Goal: Information Seeking & Learning: Learn about a topic

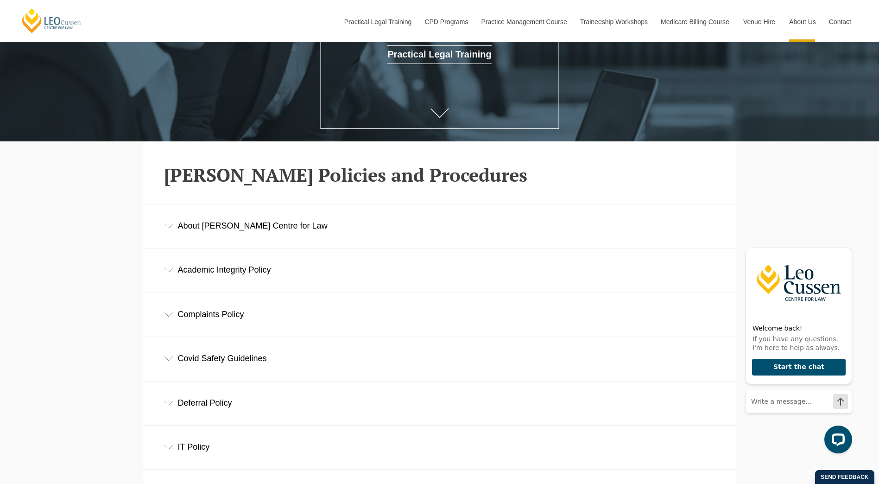
scroll to position [278, 0]
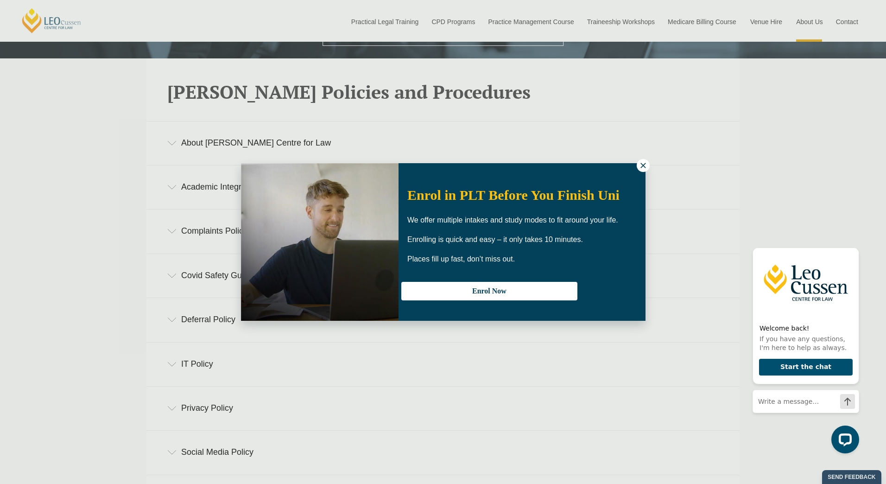
click at [635, 167] on div "Enrol in PLT Before You Finish Uni We offer multiple intakes and study modes to…" at bounding box center [443, 242] width 404 height 158
click at [643, 162] on icon at bounding box center [643, 165] width 8 height 8
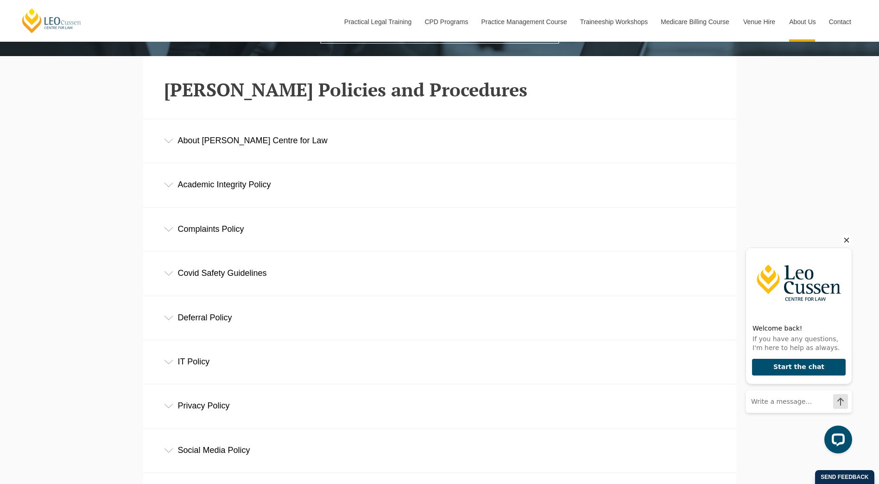
click at [848, 243] on icon "Hide greeting" at bounding box center [846, 239] width 11 height 11
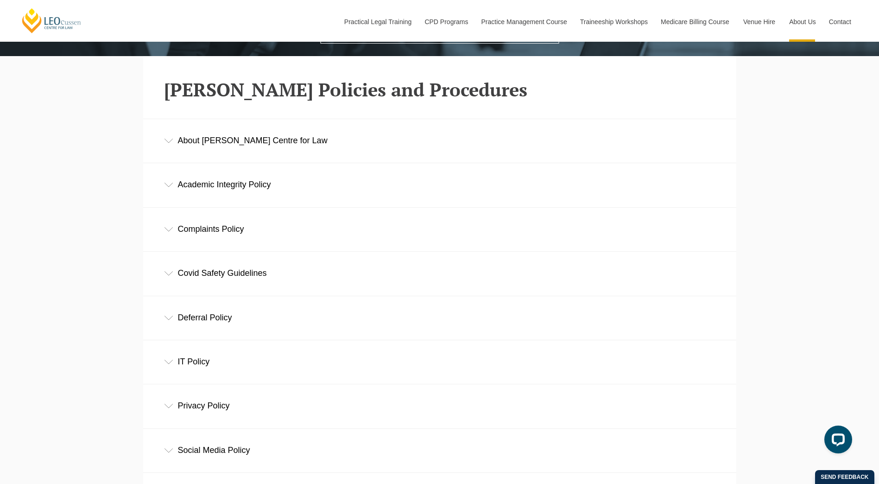
click at [175, 182] on div "Academic Integrity Policy" at bounding box center [439, 184] width 593 height 43
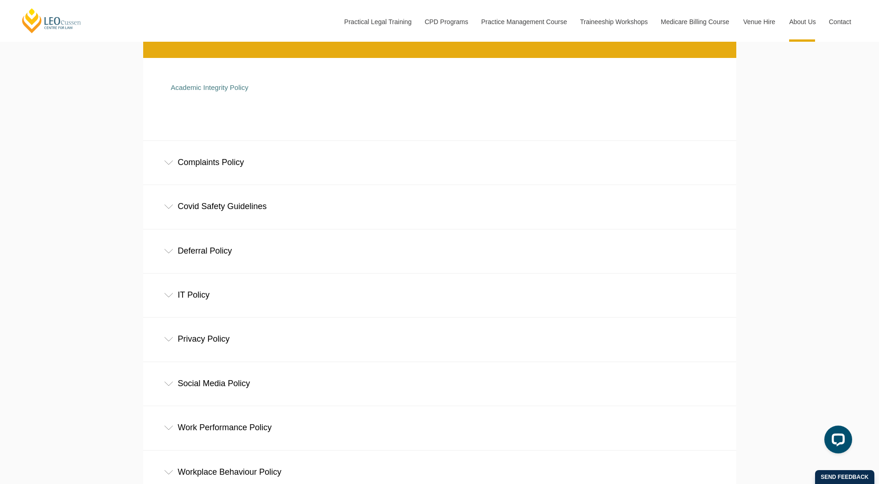
scroll to position [463, 0]
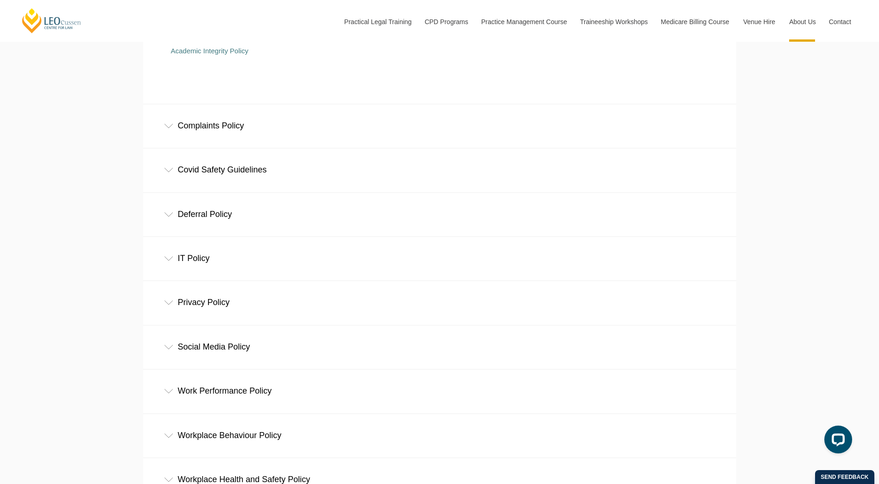
click at [189, 137] on div "Complaints Policy" at bounding box center [439, 125] width 593 height 43
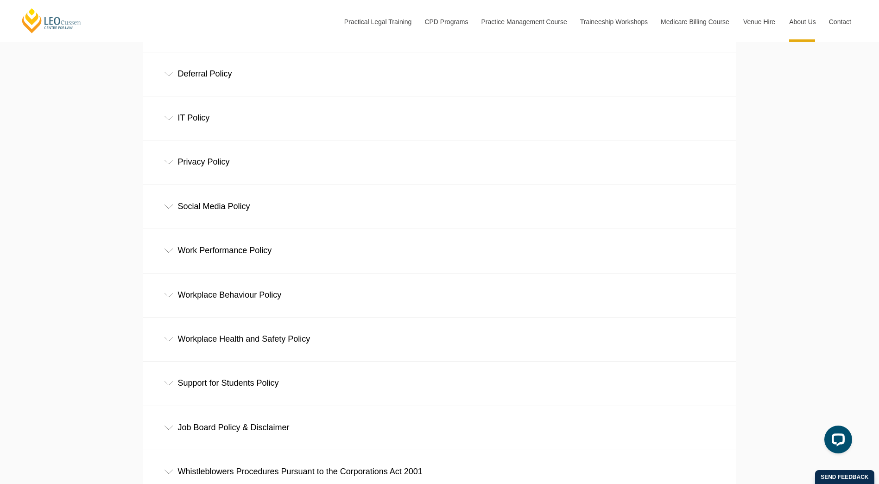
scroll to position [695, 0]
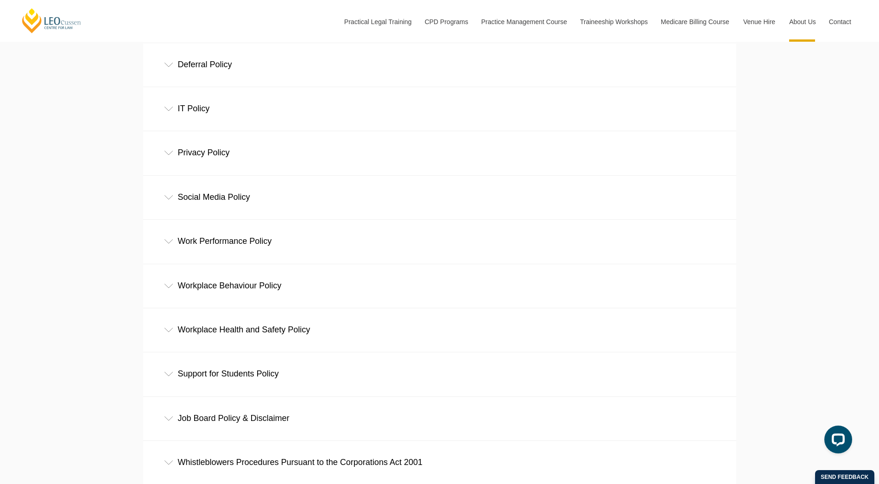
click at [224, 282] on div "Workplace Behaviour Policy" at bounding box center [439, 285] width 593 height 43
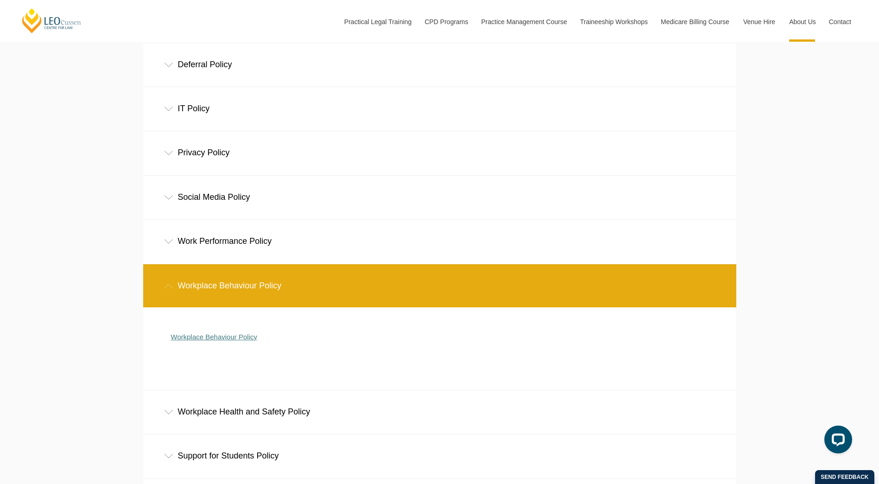
click at [227, 341] on link "Workplace Behaviour Policy" at bounding box center [214, 337] width 86 height 8
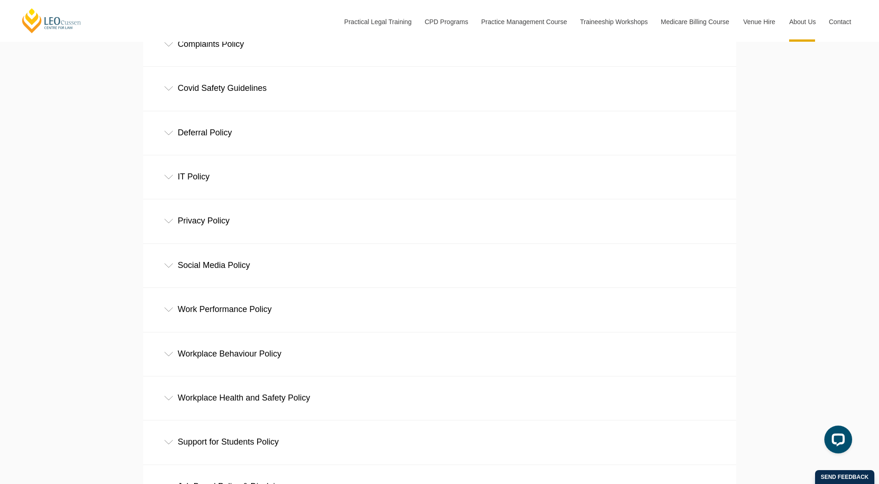
scroll to position [463, 0]
click at [174, 311] on div "Work Performance Policy" at bounding box center [439, 308] width 593 height 43
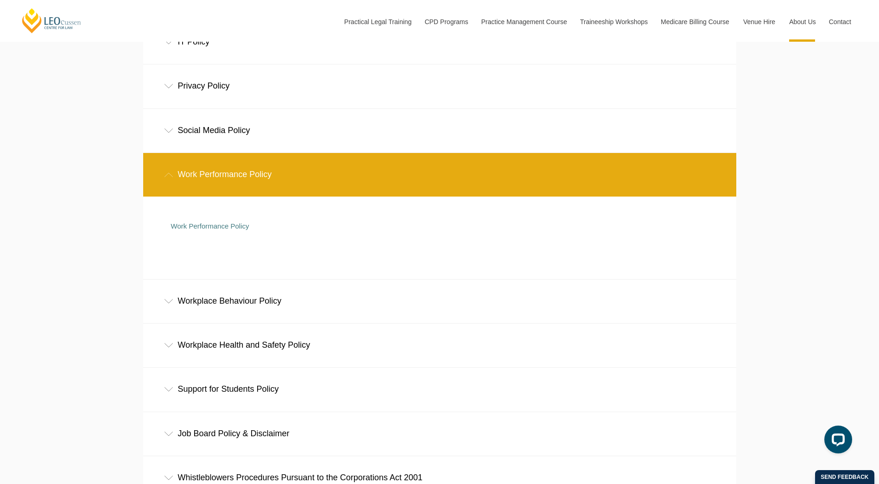
scroll to position [602, 0]
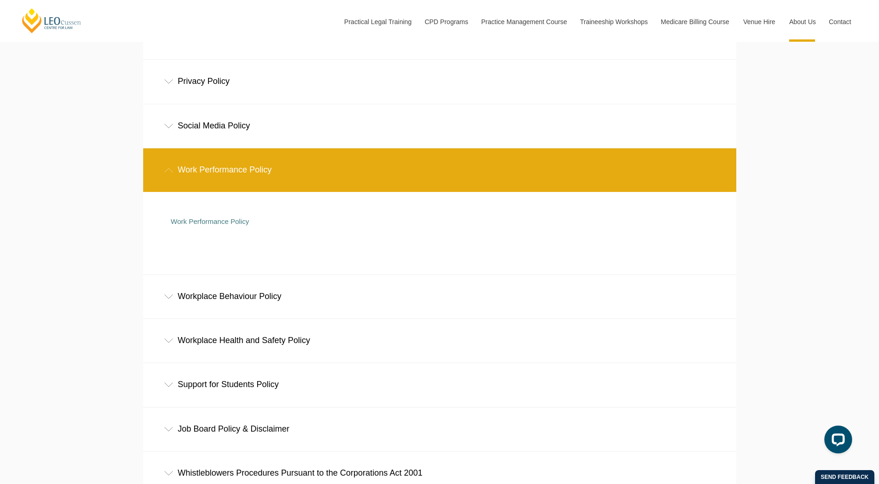
click at [174, 304] on div "Workplace Behaviour Policy" at bounding box center [439, 296] width 593 height 43
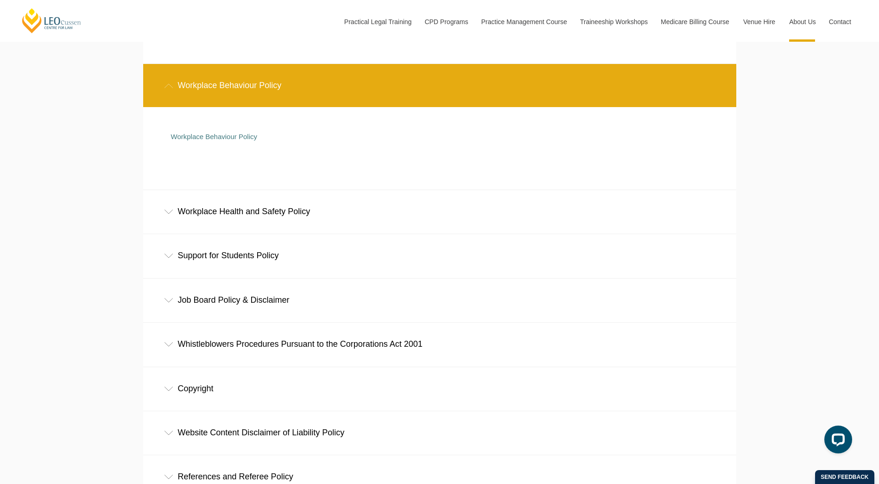
scroll to position [834, 0]
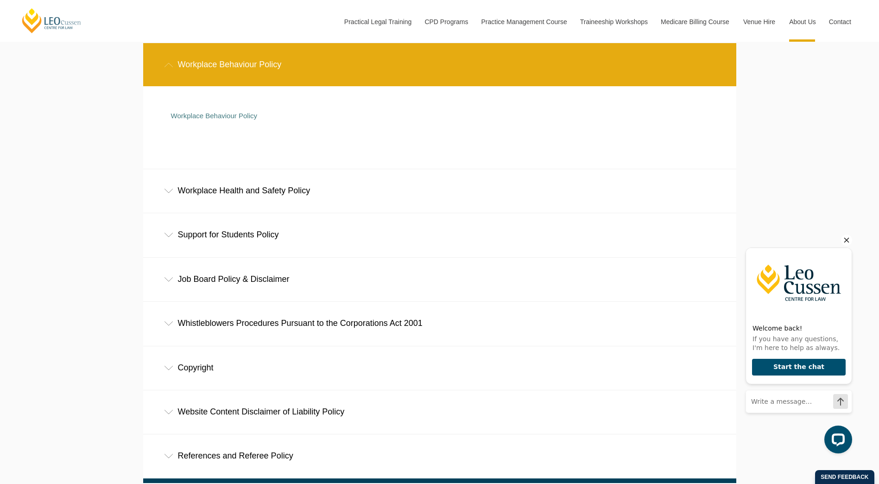
click at [849, 241] on icon "Hide greeting" at bounding box center [846, 240] width 5 height 5
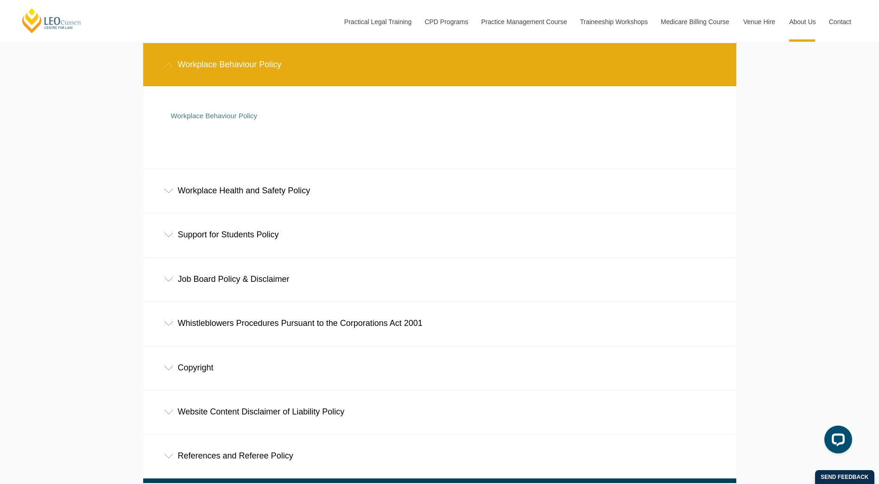
click at [214, 237] on div "Support for Students Policy" at bounding box center [439, 234] width 593 height 43
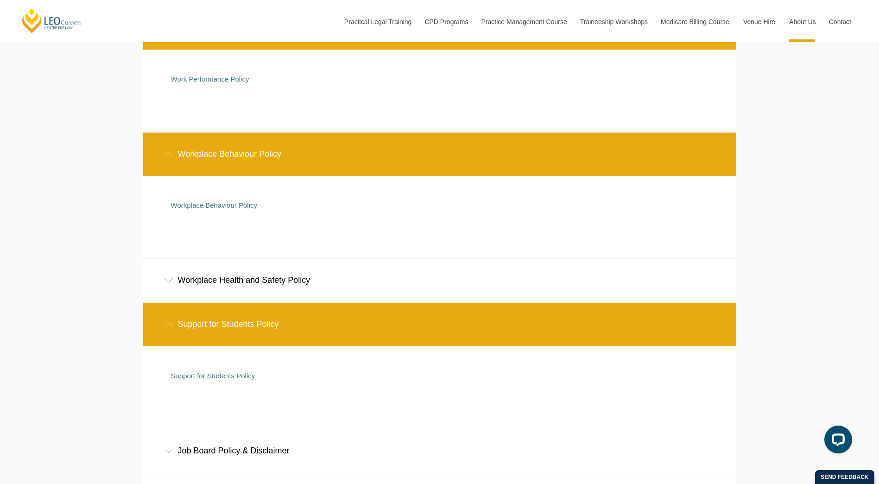
scroll to position [741, 0]
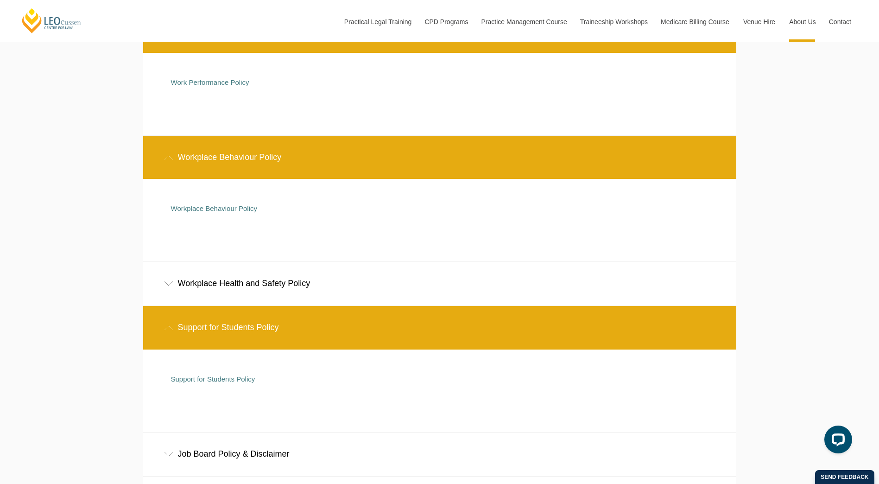
click at [264, 288] on div "Workplace Health and Safety Policy" at bounding box center [439, 283] width 593 height 43
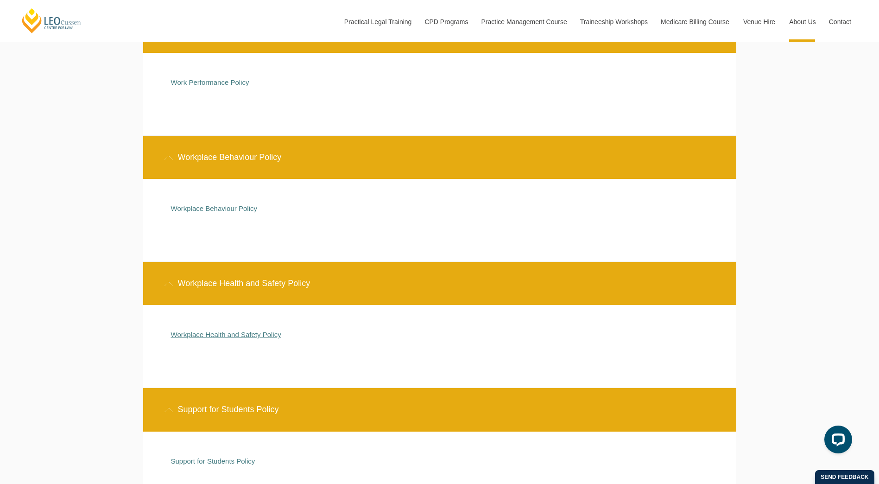
click at [254, 335] on link "Workplace Health and Safety Policy" at bounding box center [226, 334] width 110 height 8
